Goal: Obtain resource: Obtain resource

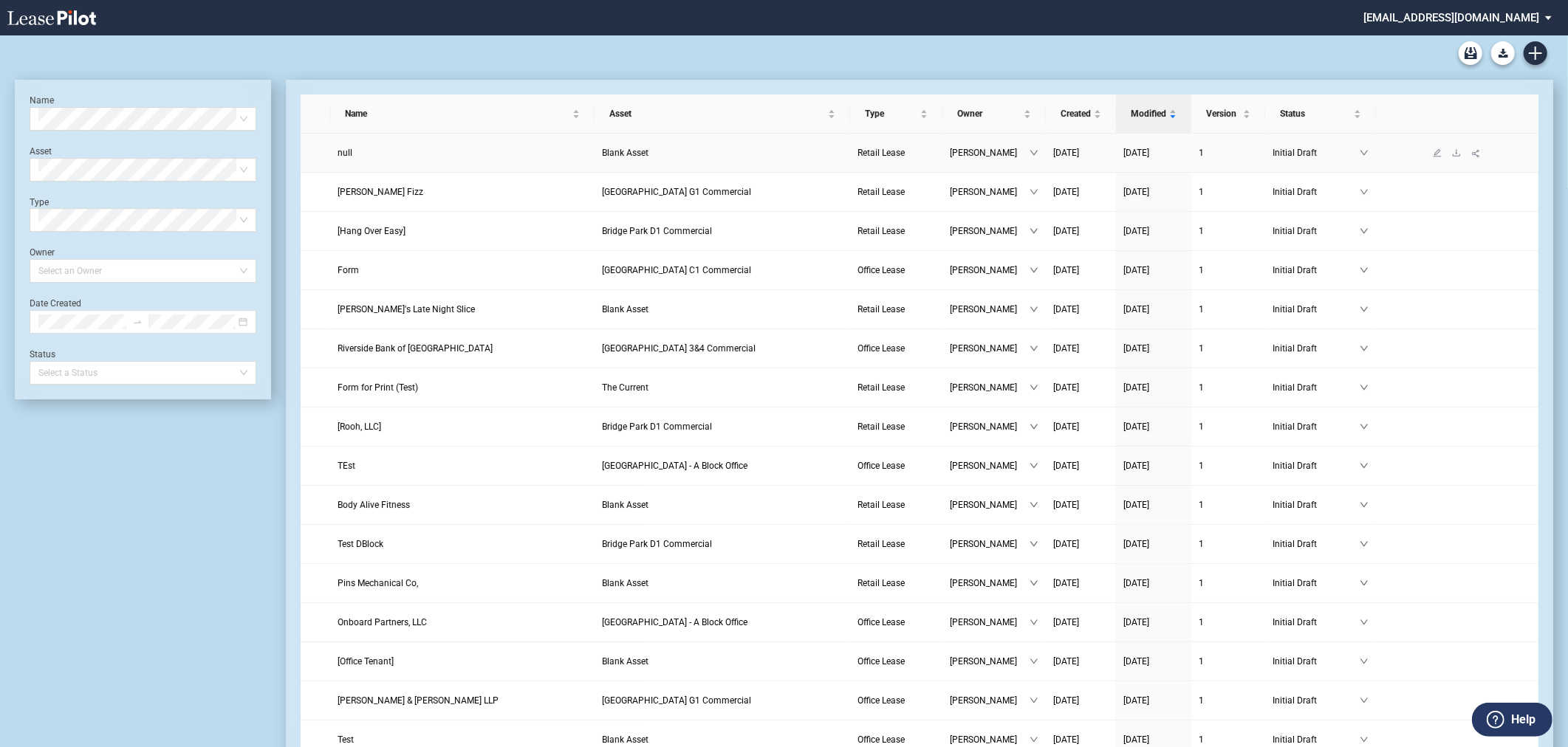
click at [662, 164] on td "Blank Asset" at bounding box center [722, 153] width 255 height 39
click at [903, 163] on td "Retail Lease" at bounding box center [896, 153] width 92 height 39
click at [892, 151] on span "Retail Lease" at bounding box center [880, 153] width 47 height 11
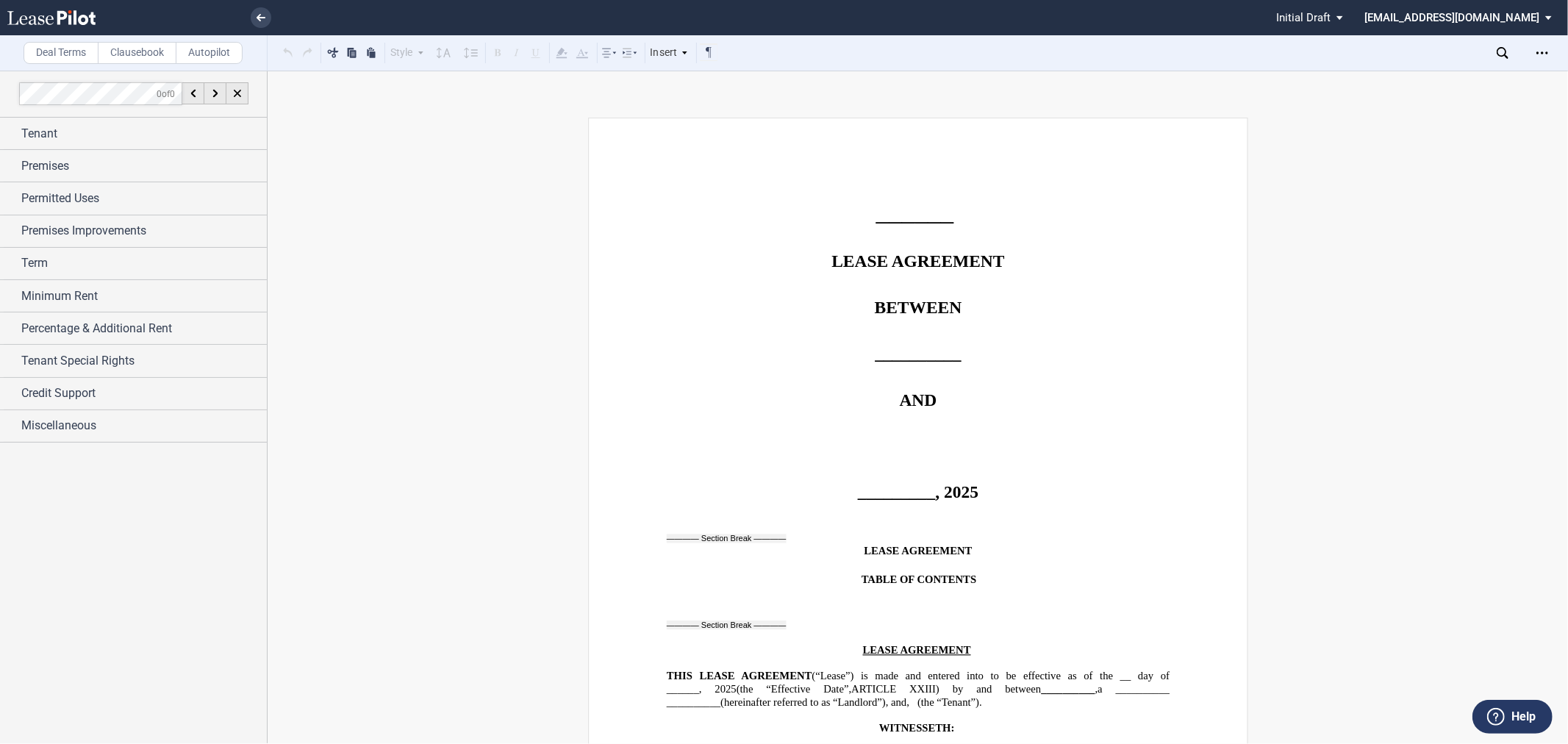
click at [1506, 53] on use at bounding box center [1502, 53] width 12 height 12
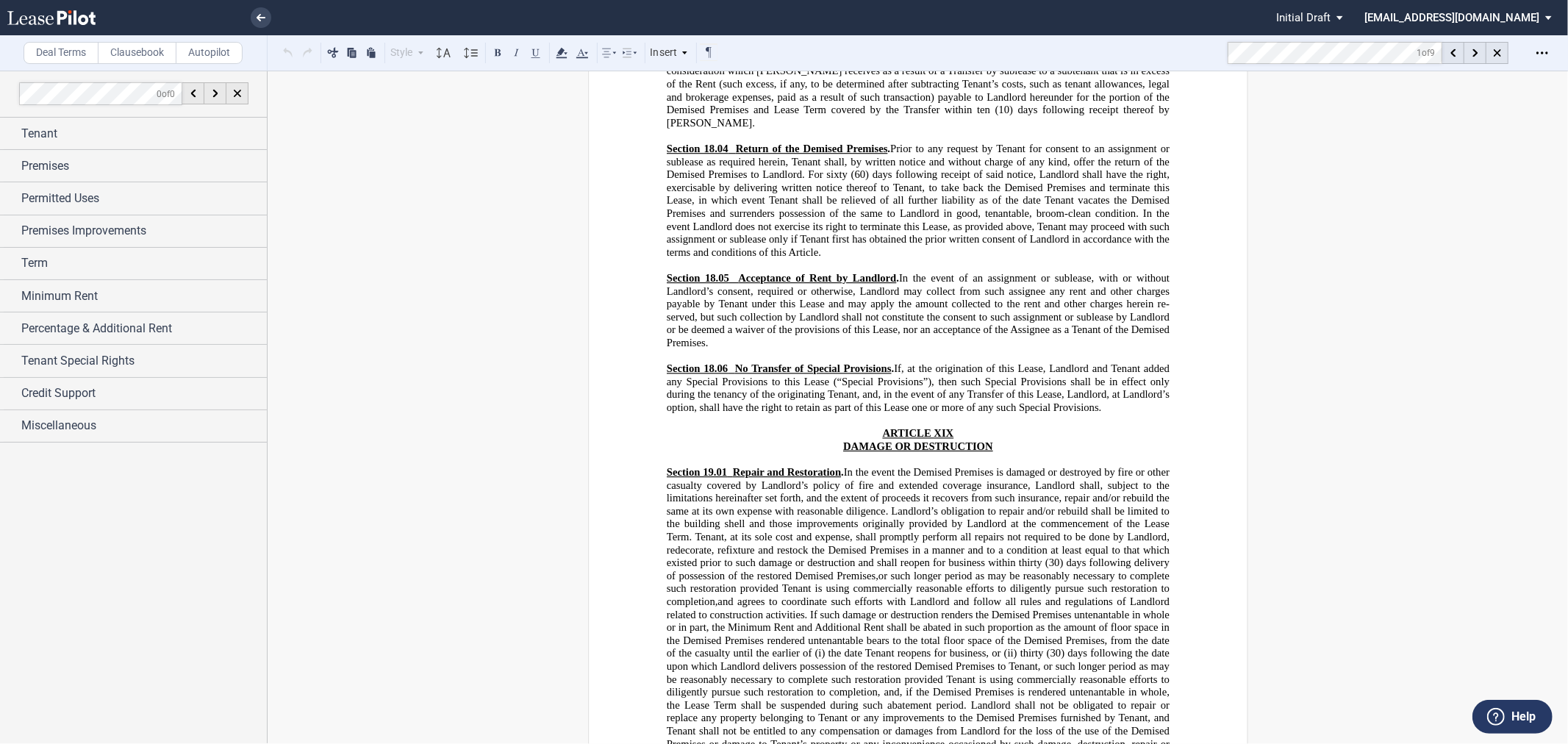
scroll to position [14767, 0]
